Goal: Information Seeking & Learning: Find specific fact

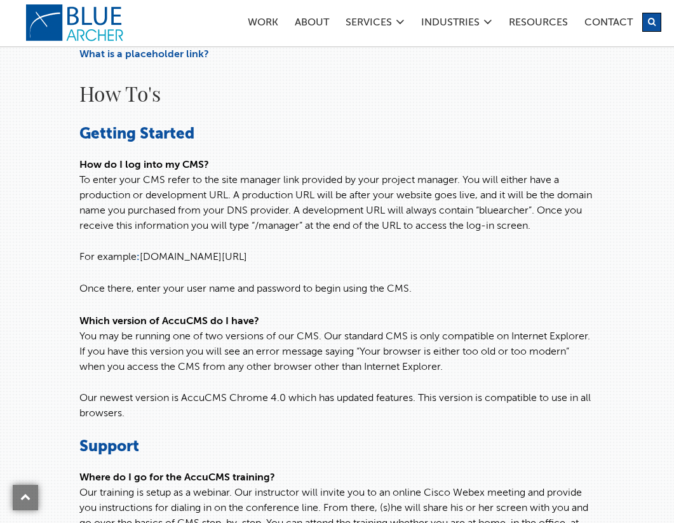
scroll to position [632, 0]
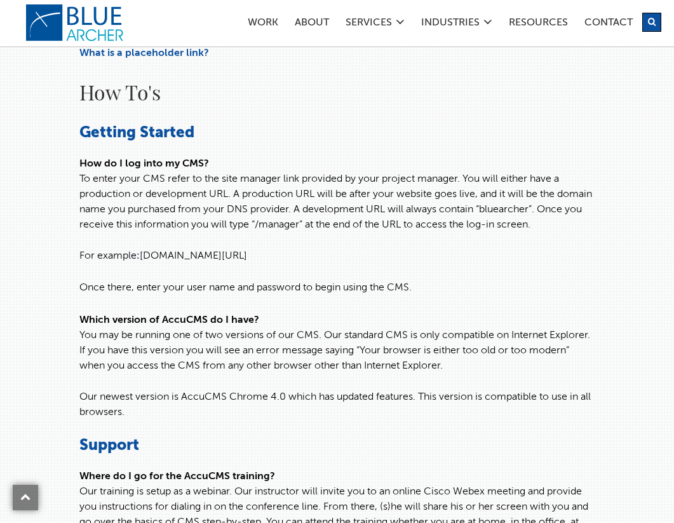
click at [647, 25] on button "submit" at bounding box center [651, 22] width 19 height 19
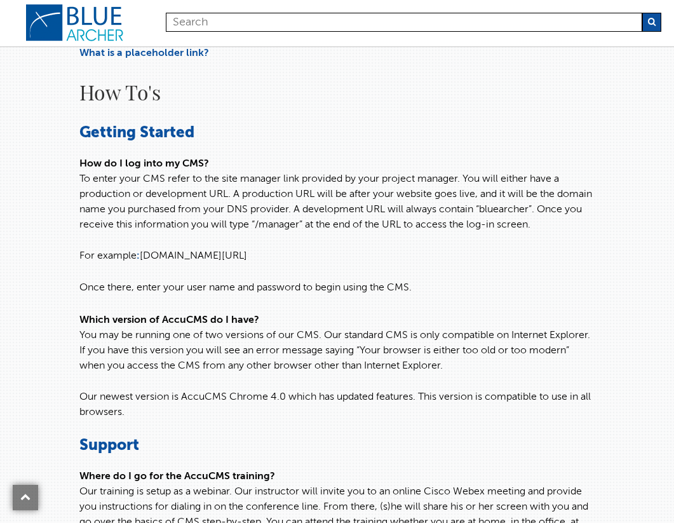
click at [401, 178] on p "How do I log into my CMS? To enter your CMS refer to the site manager link prov…" at bounding box center [336, 194] width 515 height 76
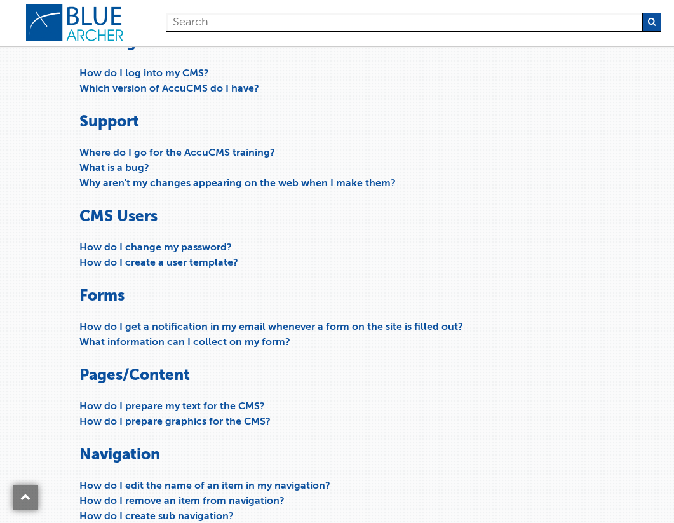
scroll to position [0, 0]
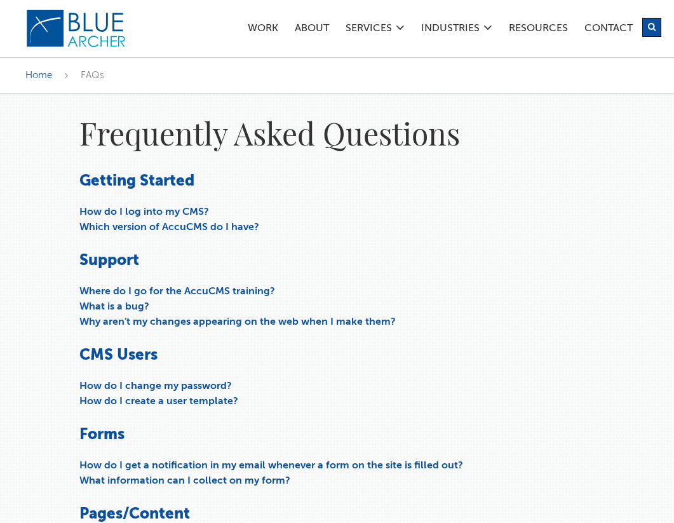
click at [654, 25] on icon "submit" at bounding box center [652, 27] width 8 height 8
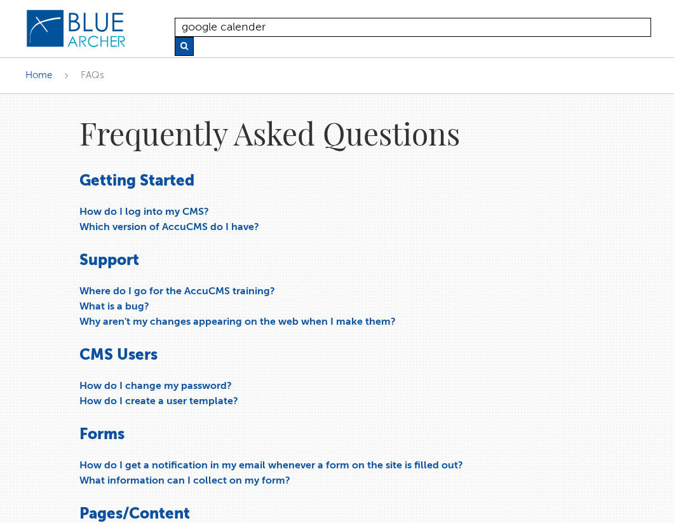
type input "google calender"
click at [175, 37] on button "submit" at bounding box center [184, 46] width 19 height 19
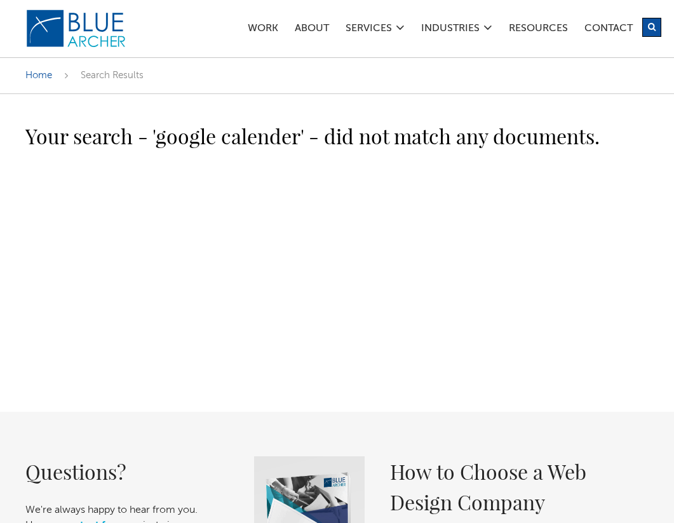
click at [652, 30] on icon "submit" at bounding box center [652, 27] width 8 height 8
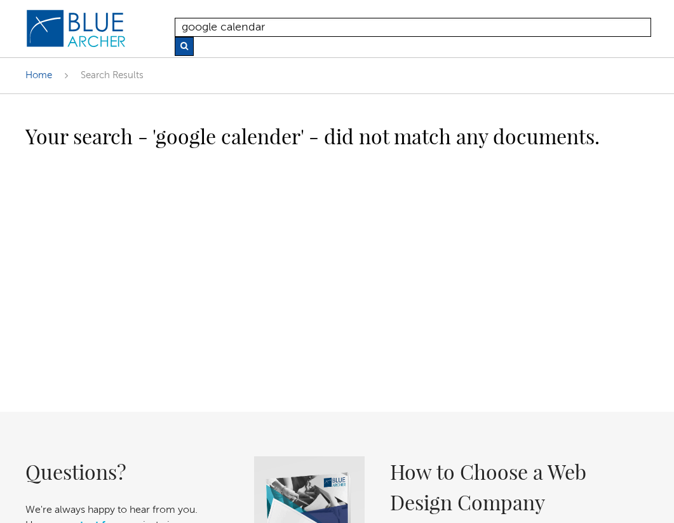
type input "google calendar"
click at [175, 37] on button "submit" at bounding box center [184, 46] width 19 height 19
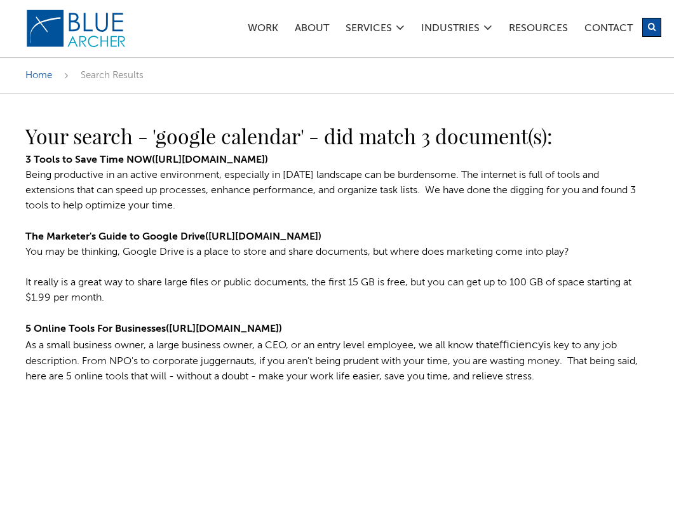
click at [271, 206] on p "3 Tools to Save Time NOW (http://www.bluearcher.com/Blog-Item-3-Tools-to-Save-T…" at bounding box center [336, 182] width 623 height 61
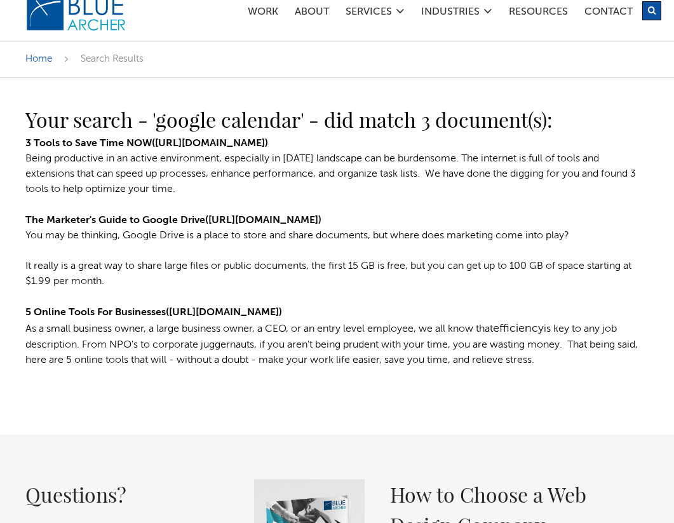
scroll to position [18, 0]
